Goal: Information Seeking & Learning: Find specific page/section

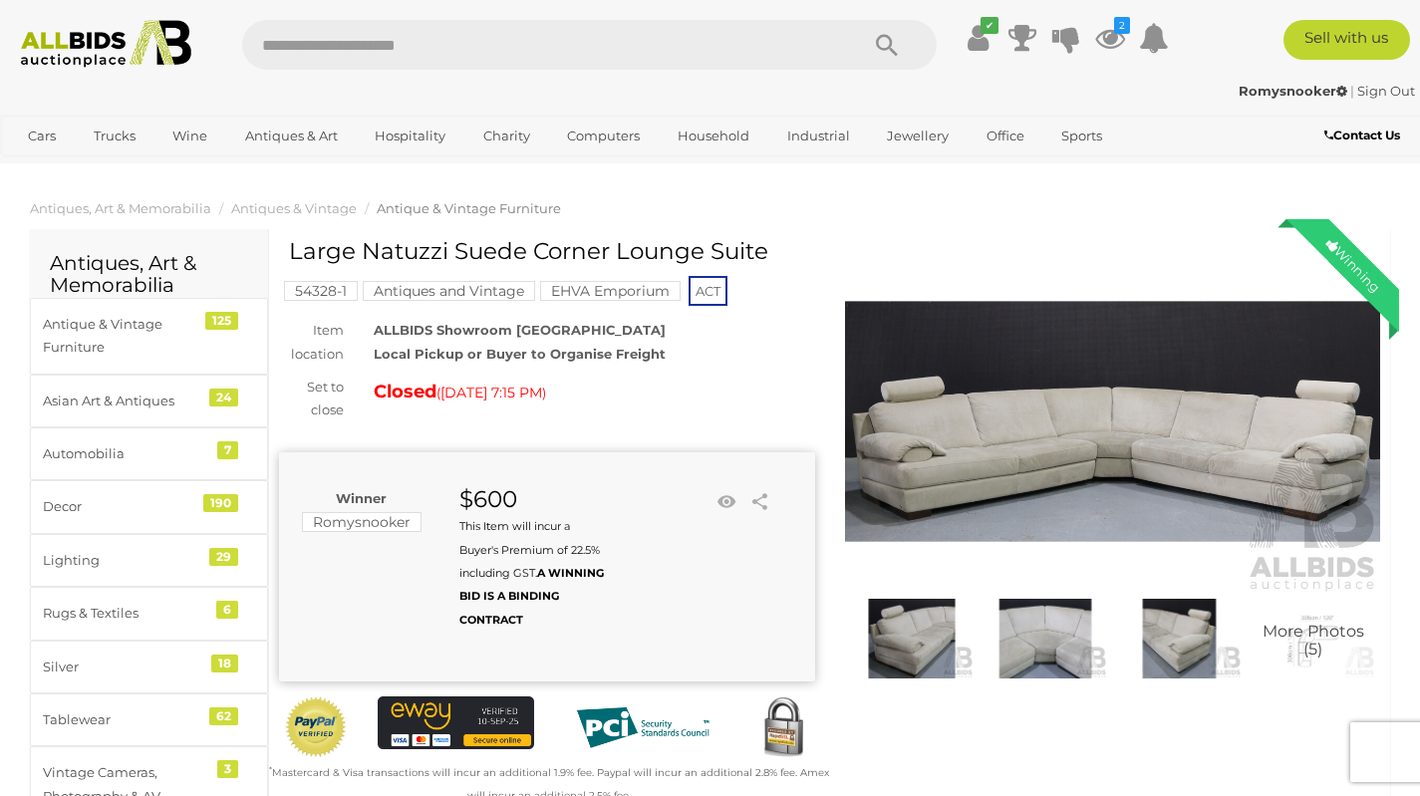
click at [674, 35] on input "text" at bounding box center [540, 45] width 597 height 50
paste input "*******"
type input "*******"
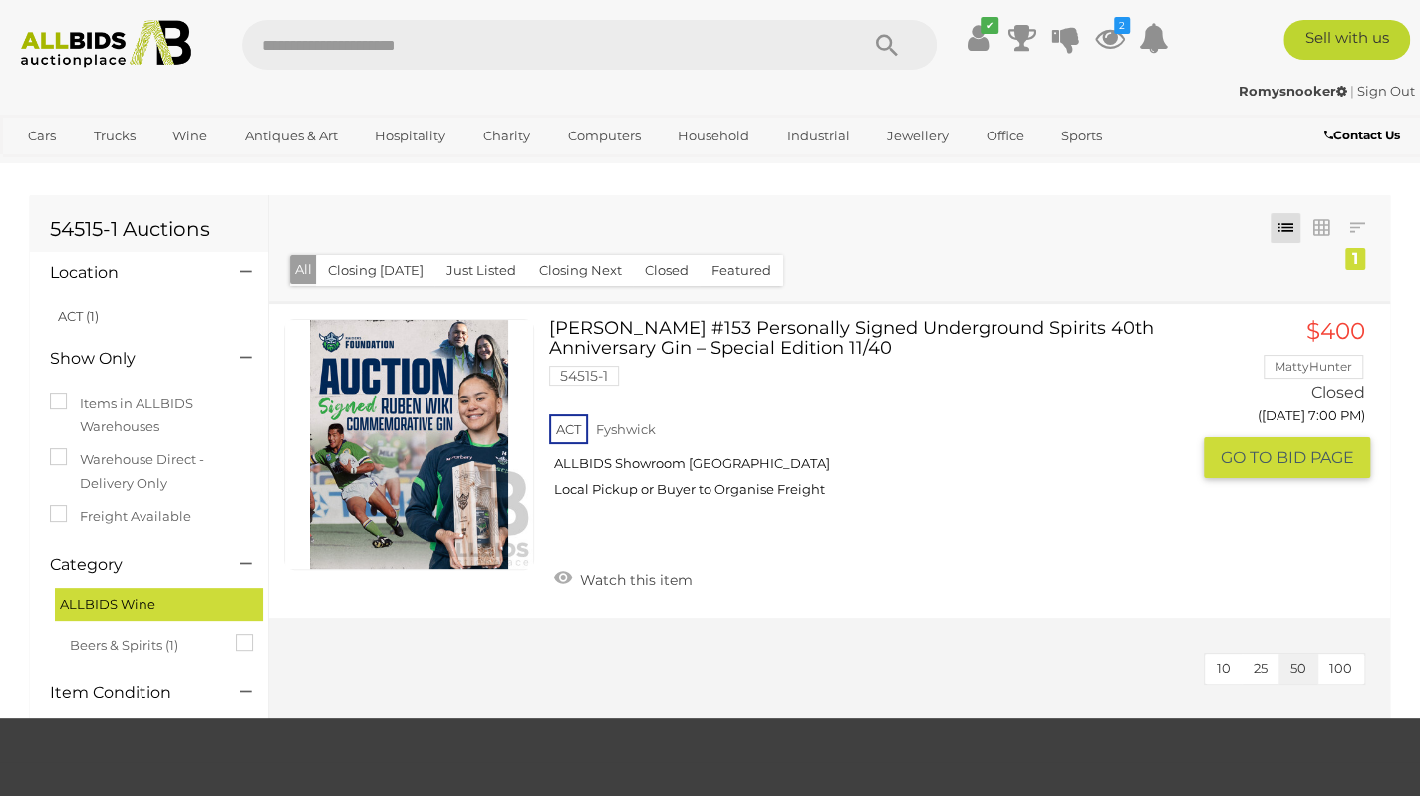
click at [793, 334] on link "Ruben Wiki #153 Personally Signed Underground Spirits 40th Anniversary Gin – Sp…" at bounding box center [876, 416] width 624 height 194
